Goal: Task Accomplishment & Management: Complete application form

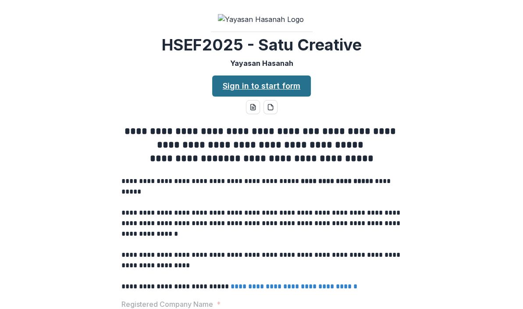
click at [287, 96] on link "Sign in to start form" at bounding box center [261, 85] width 99 height 21
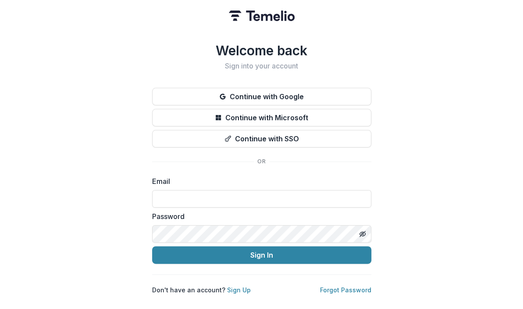
click at [446, 122] on div "Welcome back Sign into your account Continue with Google Continue with Microsof…" at bounding box center [261, 154] width 523 height 309
click at [231, 198] on input at bounding box center [261, 199] width 219 height 18
click at [369, 145] on div "Welcome back Sign into your account Continue with Google Continue with Microsof…" at bounding box center [261, 169] width 219 height 252
click at [216, 191] on input at bounding box center [261, 199] width 219 height 18
type input "**********"
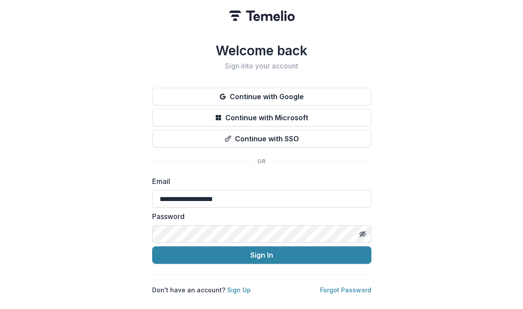
click at [396, 155] on div "**********" at bounding box center [261, 154] width 523 height 309
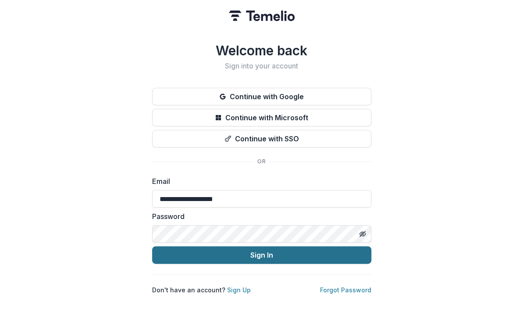
click at [278, 252] on button "Sign In" at bounding box center [261, 255] width 219 height 18
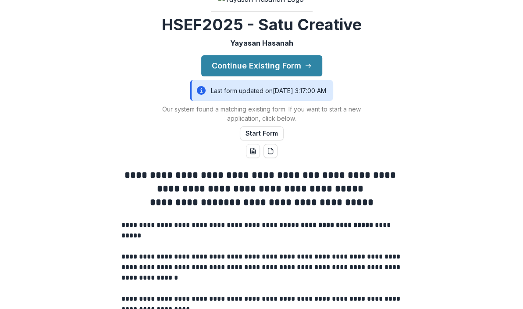
scroll to position [53, 0]
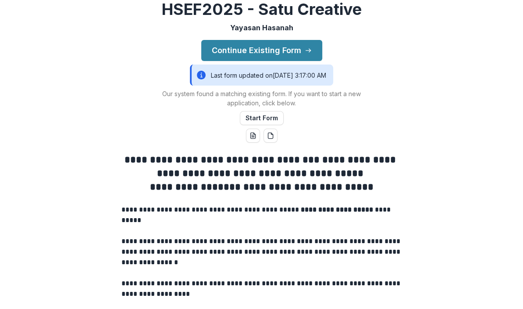
click at [295, 85] on div "Last form updated on [DATE] 3:17:00 AM" at bounding box center [261, 74] width 143 height 21
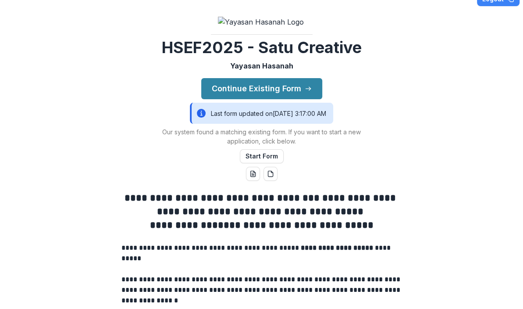
scroll to position [0, 0]
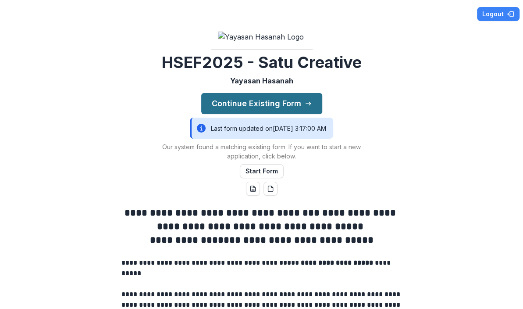
click at [287, 114] on button "Continue Existing Form" at bounding box center [261, 103] width 121 height 21
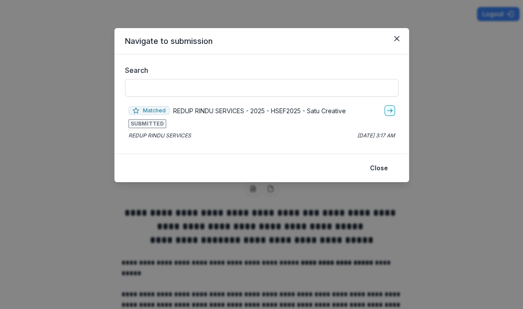
click at [232, 123] on div "SUBMITTED" at bounding box center [261, 123] width 266 height 9
click at [389, 112] on icon "go-to" at bounding box center [389, 110] width 7 height 7
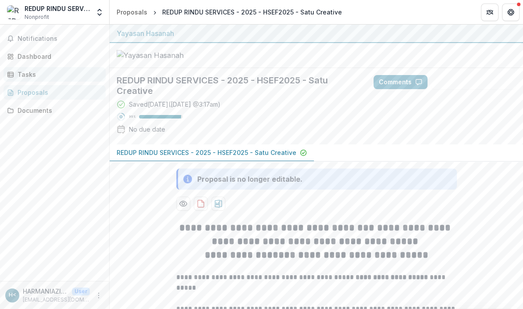
click at [27, 70] on div "Tasks" at bounding box center [58, 74] width 81 height 9
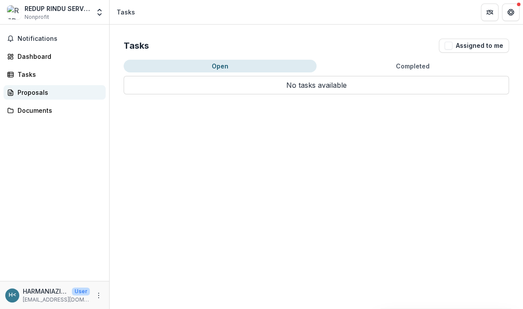
click at [27, 90] on div "Proposals" at bounding box center [58, 92] width 81 height 9
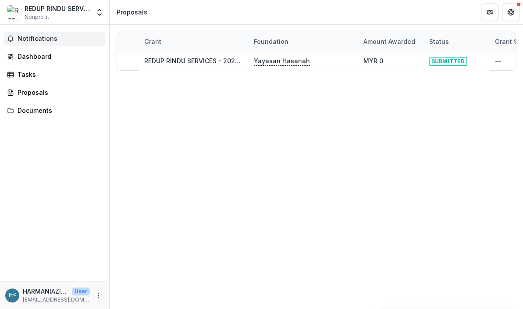
click at [50, 38] on span "Notifications" at bounding box center [60, 38] width 85 height 7
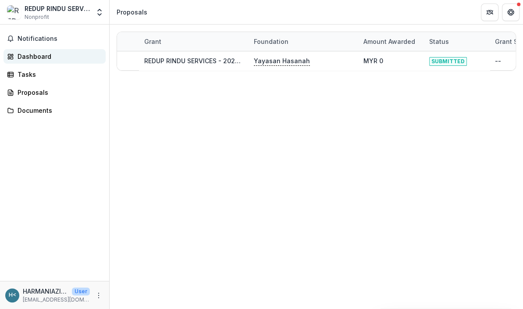
click at [33, 61] on link "Dashboard" at bounding box center [55, 56] width 102 height 14
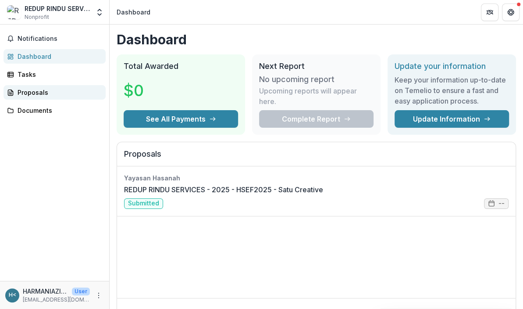
click at [42, 92] on div "Proposals" at bounding box center [58, 92] width 81 height 9
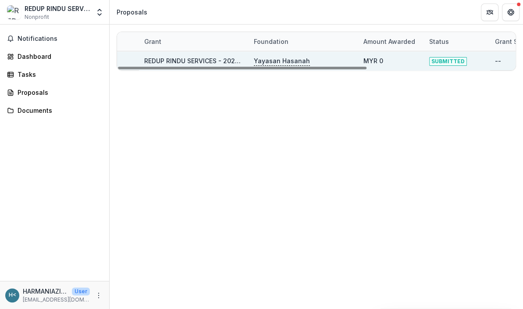
click at [216, 60] on link "REDUP RINDU SERVICES - 2025 - HSEF2025 - Satu Creative" at bounding box center [234, 60] width 180 height 7
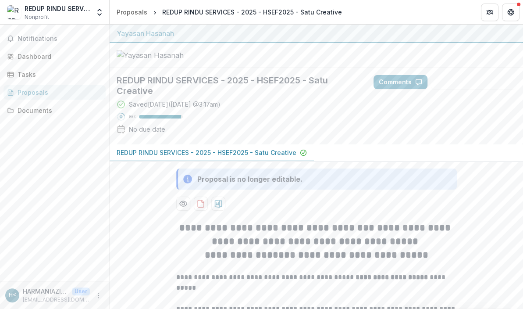
click at [63, 169] on div "Notifications Dashboard Tasks Proposals Documents" at bounding box center [54, 153] width 109 height 256
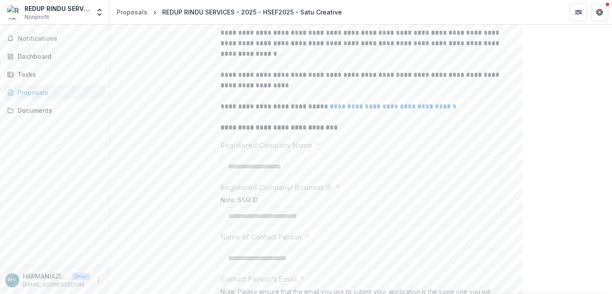
scroll to position [255, 0]
